Goal: Task Accomplishment & Management: Use online tool/utility

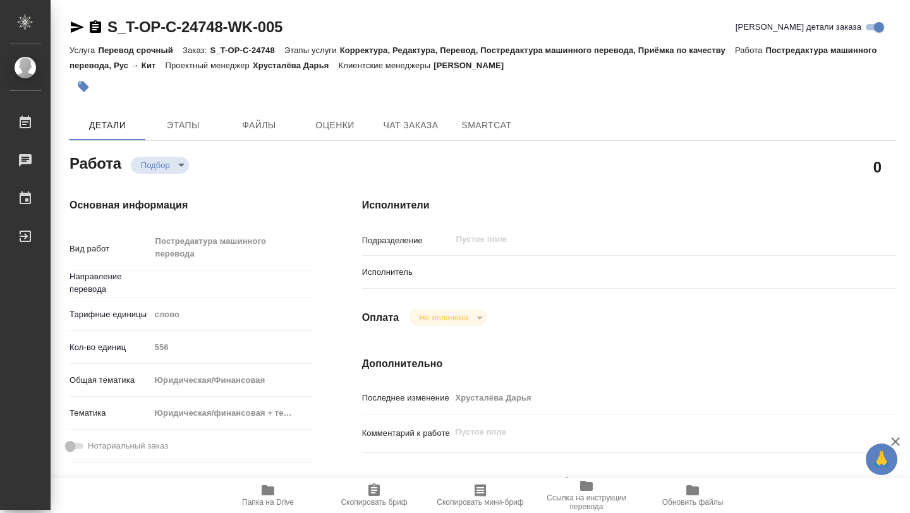
type textarea "x"
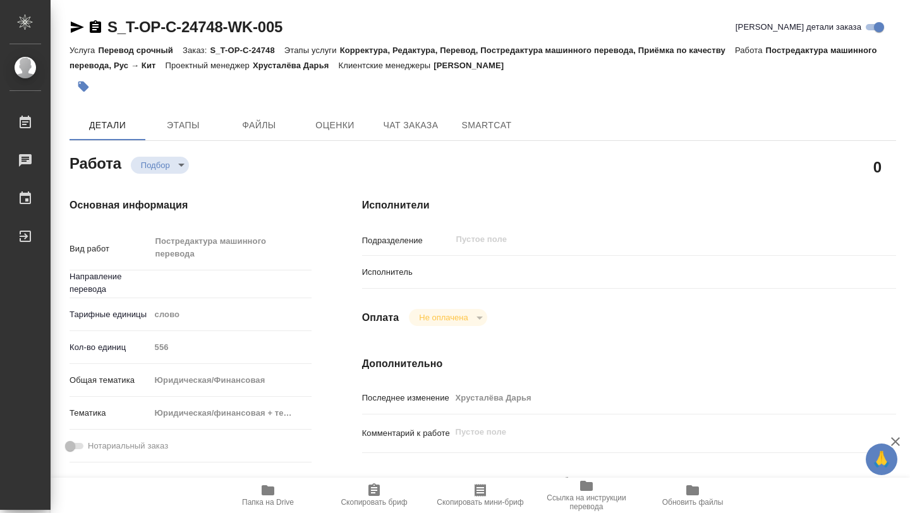
type textarea "x"
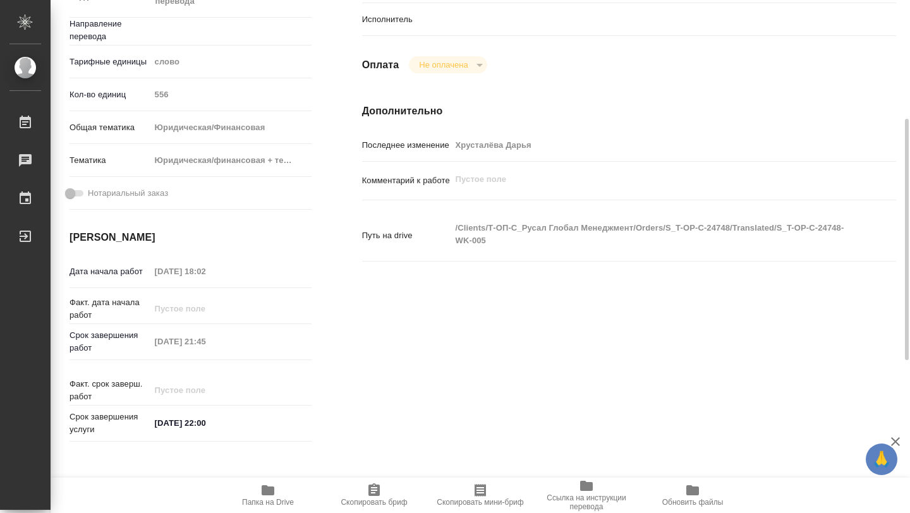
type textarea "x"
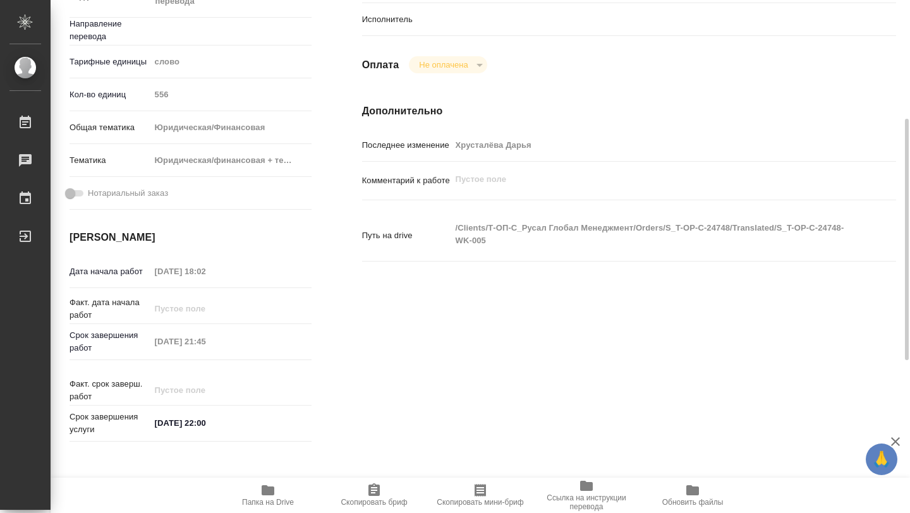
type textarea "x"
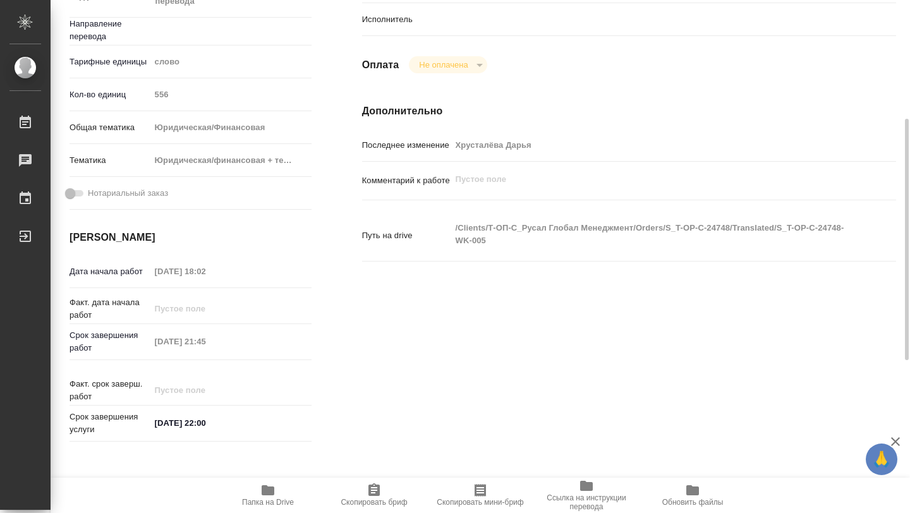
scroll to position [379, 0]
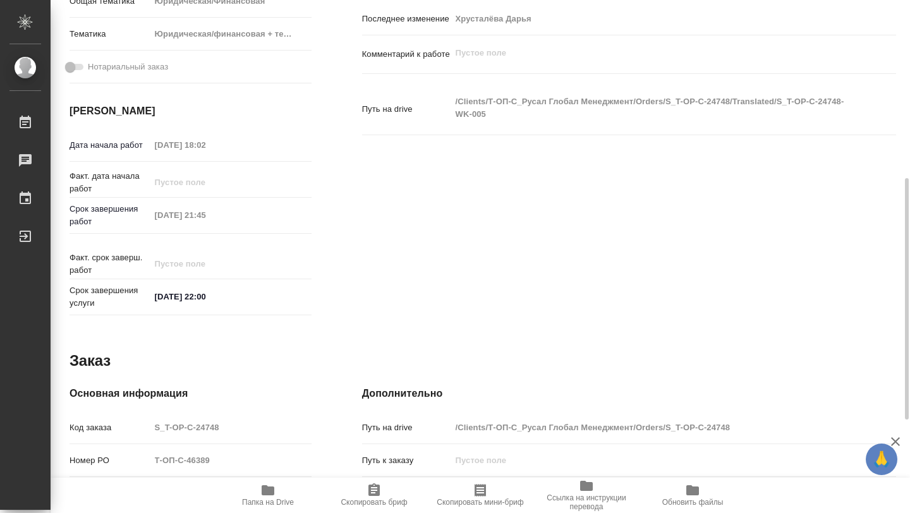
type textarea "x"
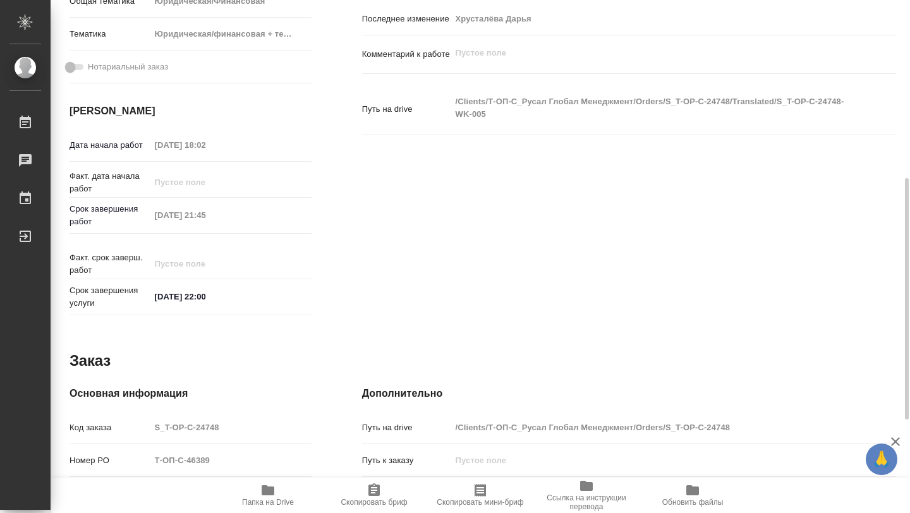
type textarea "x"
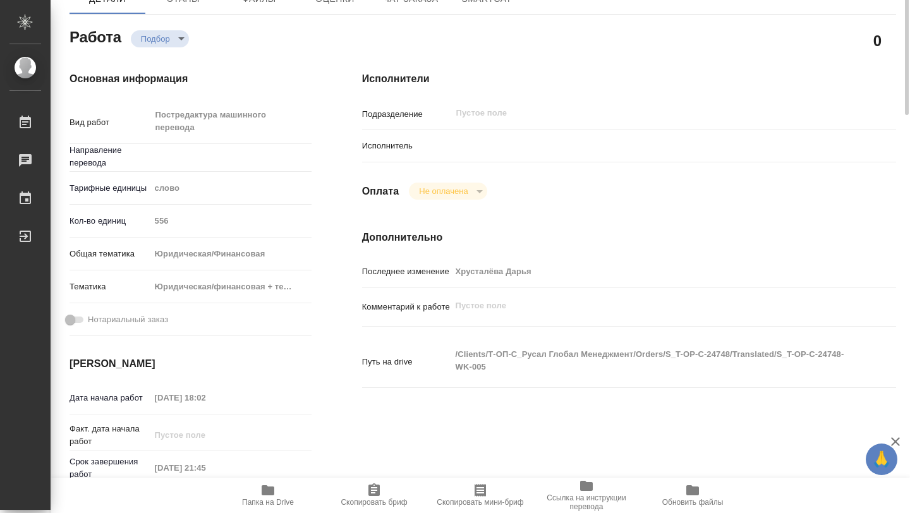
scroll to position [0, 0]
